Goal: Information Seeking & Learning: Learn about a topic

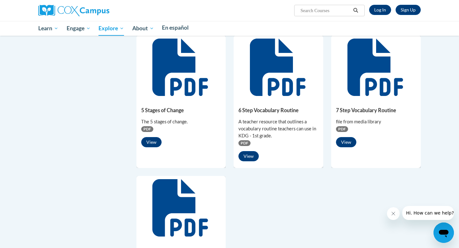
scroll to position [387, 0]
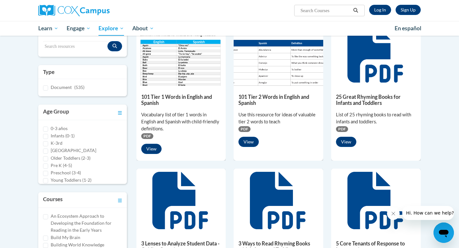
scroll to position [90, 0]
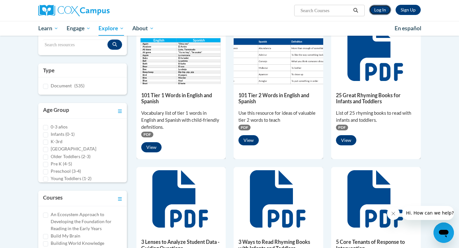
click at [388, 10] on link "Log In" at bounding box center [380, 10] width 22 height 10
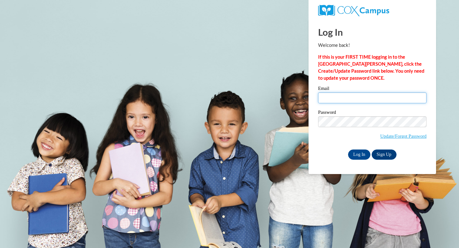
click at [342, 95] on input "Email" at bounding box center [372, 97] width 108 height 11
type input "sr00264@my.westga.edu"
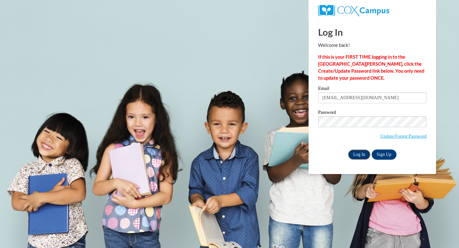
click at [356, 157] on input "Log In" at bounding box center [359, 154] width 22 height 10
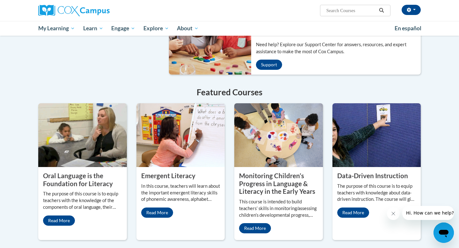
scroll to position [459, 0]
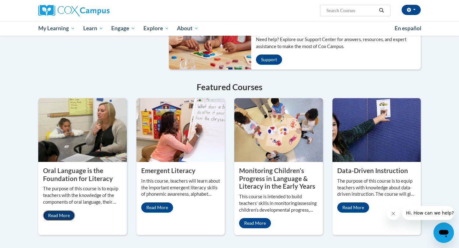
click at [68, 210] on link "Read More" at bounding box center [59, 215] width 32 height 10
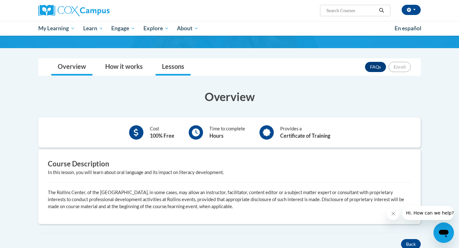
scroll to position [73, 0]
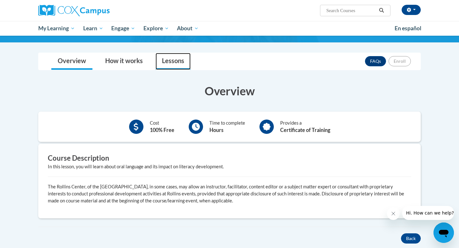
click at [179, 67] on link "Lessons" at bounding box center [172, 61] width 35 height 17
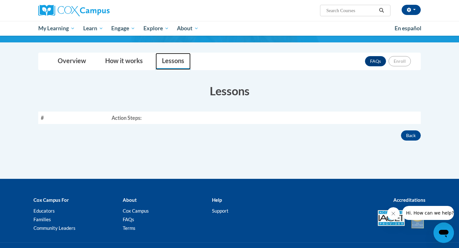
click at [173, 63] on link "Lessons" at bounding box center [172, 61] width 35 height 17
click at [113, 116] on th "Action Steps:" at bounding box center [264, 117] width 311 height 12
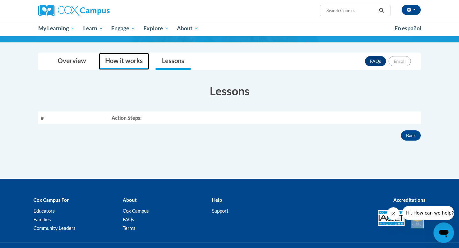
click at [117, 64] on link "How it works" at bounding box center [124, 61] width 50 height 17
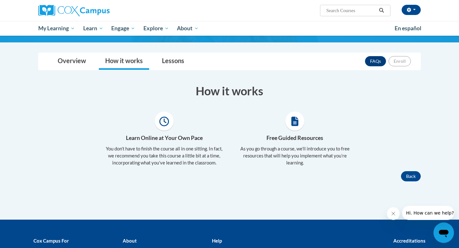
click at [79, 70] on div "Toggle navigation Overview How it works Lessons FAQs Enroll Overview Cost 100% …" at bounding box center [229, 117] width 392 height 129
click at [70, 58] on link "Overview" at bounding box center [71, 61] width 41 height 17
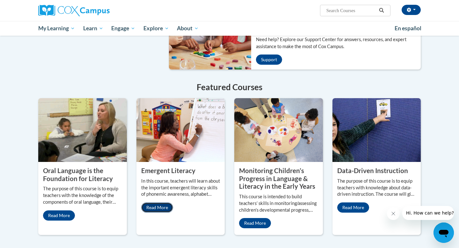
click at [154, 202] on link "Read More" at bounding box center [157, 207] width 32 height 10
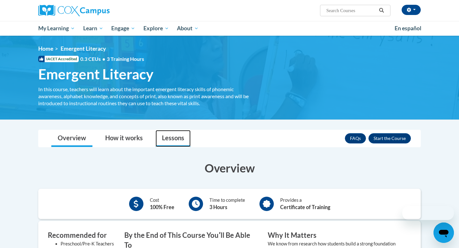
click at [165, 135] on link "Lessons" at bounding box center [172, 138] width 35 height 17
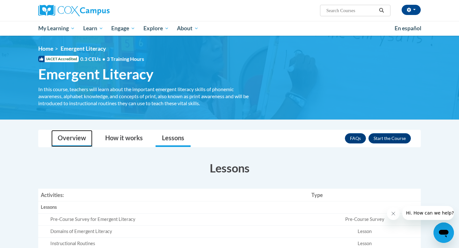
click at [78, 140] on link "Overview" at bounding box center [71, 138] width 41 height 17
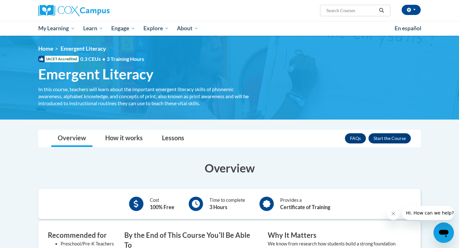
click at [140, 186] on div at bounding box center [136, 203] width 14 height 14
click at [214, 186] on div "Time to complete 3 Hours" at bounding box center [227, 203] width 36 height 14
click at [216, 186] on b "3 Hours" at bounding box center [218, 207] width 18 height 6
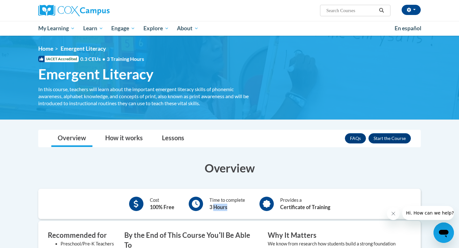
click at [216, 186] on b "3 Hours" at bounding box center [218, 207] width 18 height 6
click at [114, 136] on link "How it works" at bounding box center [124, 138] width 50 height 17
